Goal: Navigation & Orientation: Find specific page/section

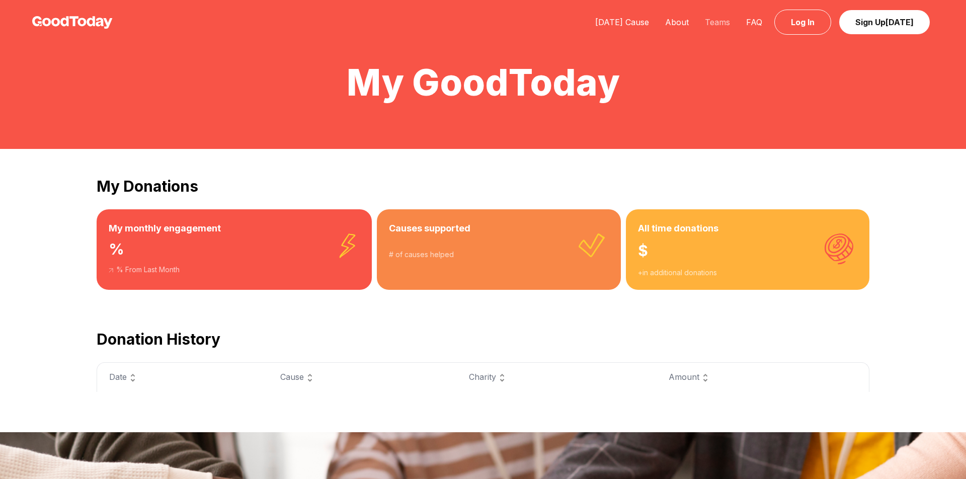
click at [721, 19] on link "Teams" at bounding box center [717, 22] width 41 height 10
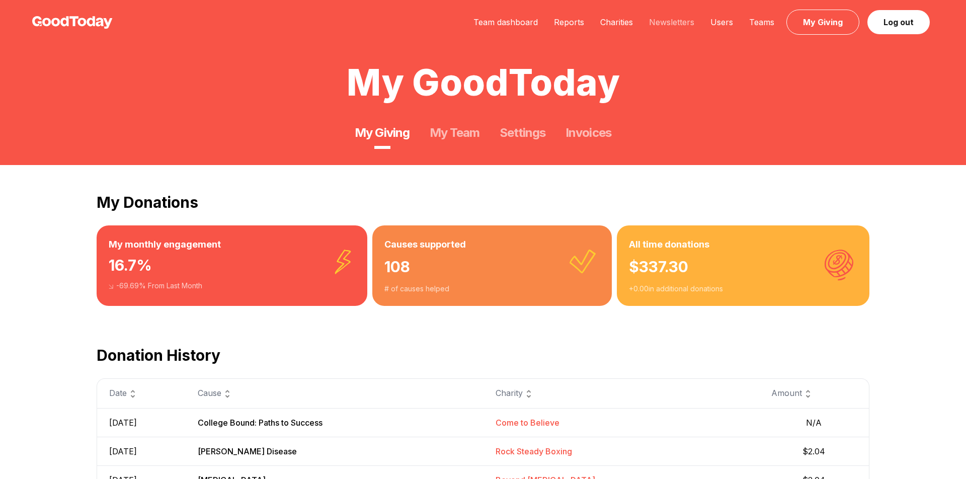
click at [671, 22] on link "Newsletters" at bounding box center [671, 22] width 61 height 10
click at [761, 20] on link "Teams" at bounding box center [761, 22] width 41 height 10
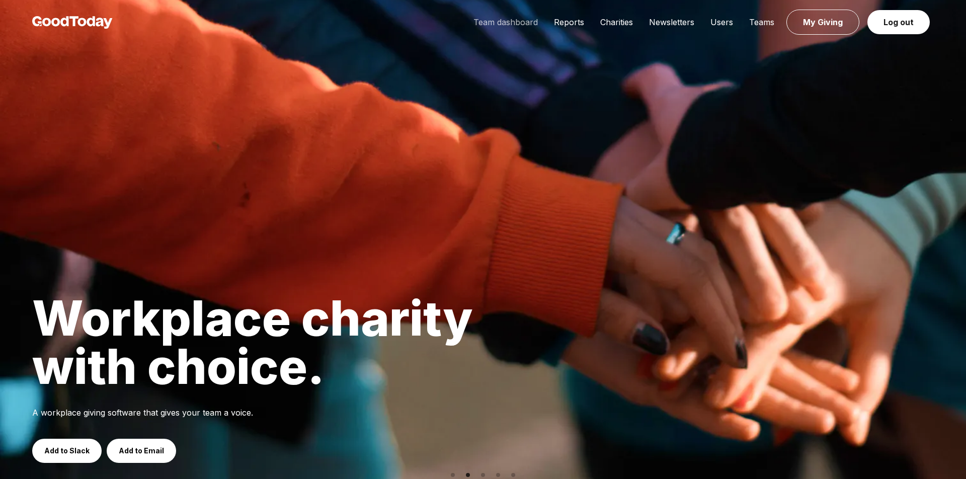
click at [537, 25] on link "Team dashboard" at bounding box center [505, 22] width 81 height 10
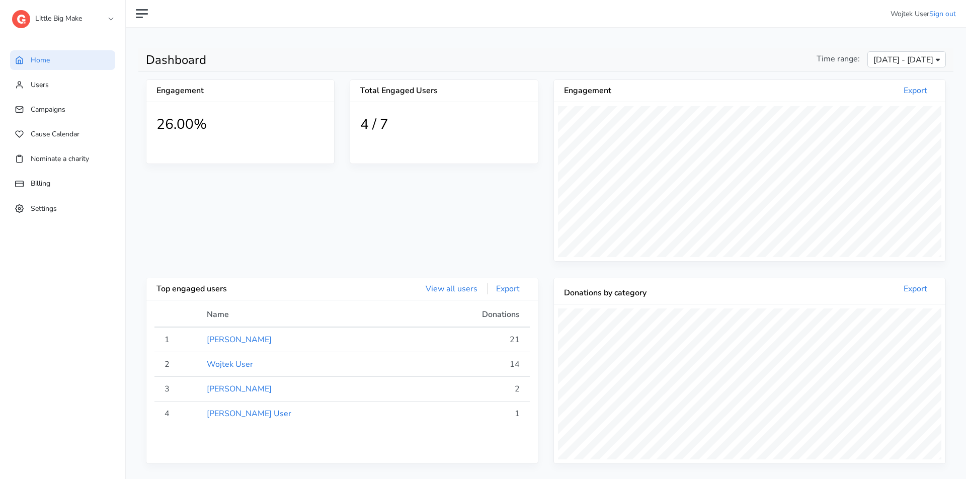
scroll to position [185, 392]
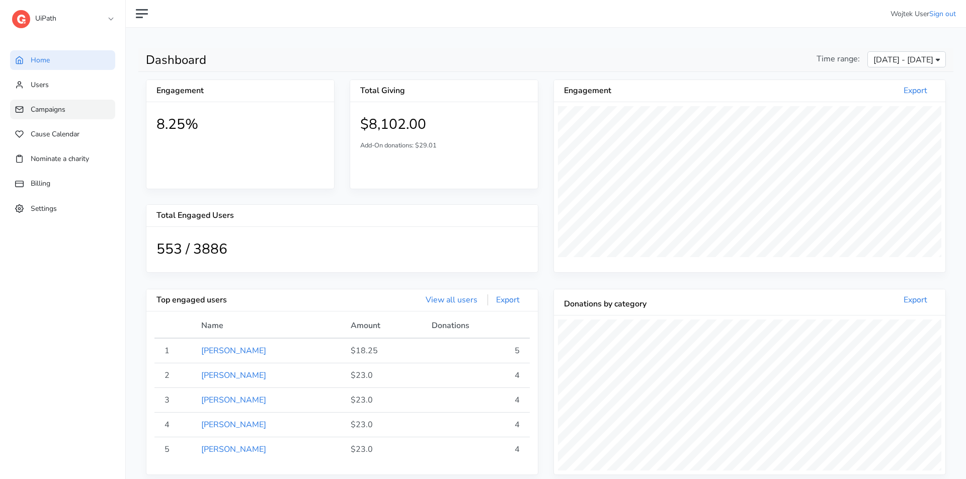
click at [106, 112] on link "Campaigns" at bounding box center [62, 110] width 105 height 20
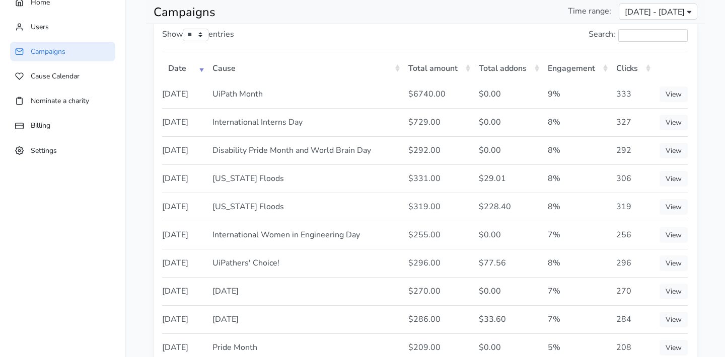
scroll to position [63, 0]
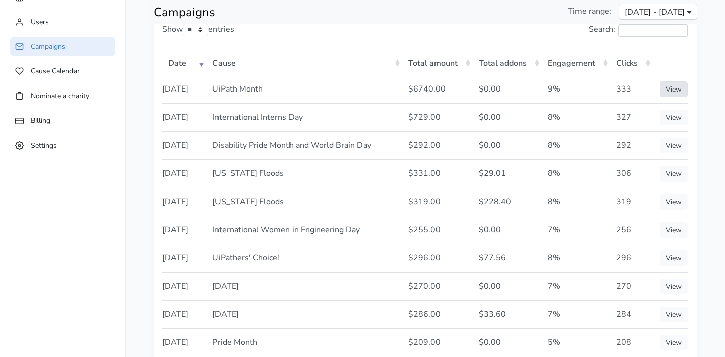
click at [683, 88] on link "View" at bounding box center [673, 90] width 28 height 16
click at [455, 32] on div "Search:" at bounding box center [559, 32] width 255 height 30
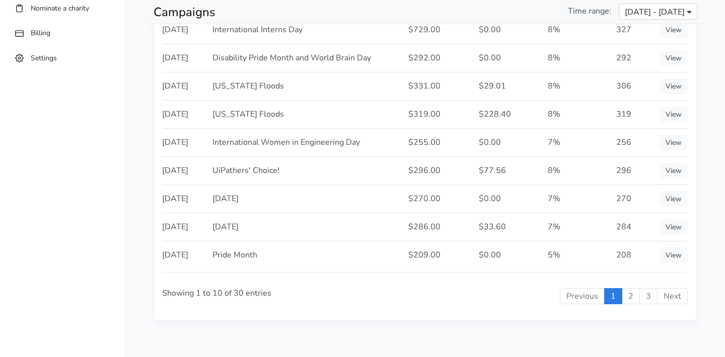
scroll to position [89, 0]
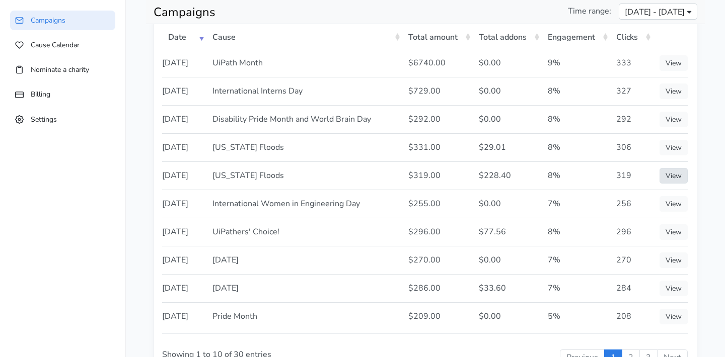
click at [673, 184] on link "View" at bounding box center [673, 176] width 28 height 16
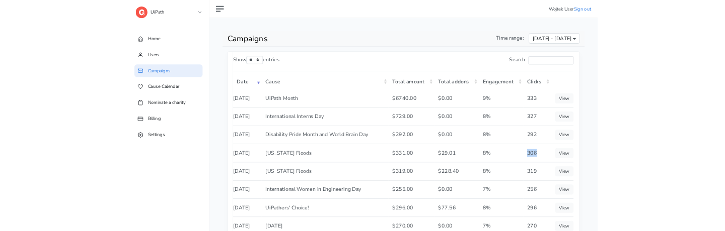
scroll to position [0, 0]
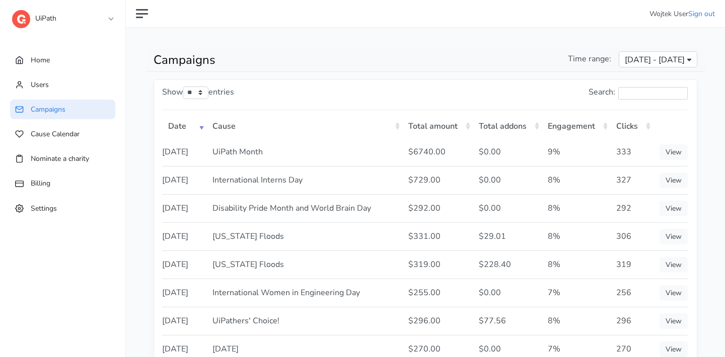
click at [628, 222] on td "292" at bounding box center [631, 208] width 43 height 28
